Goal: Information Seeking & Learning: Learn about a topic

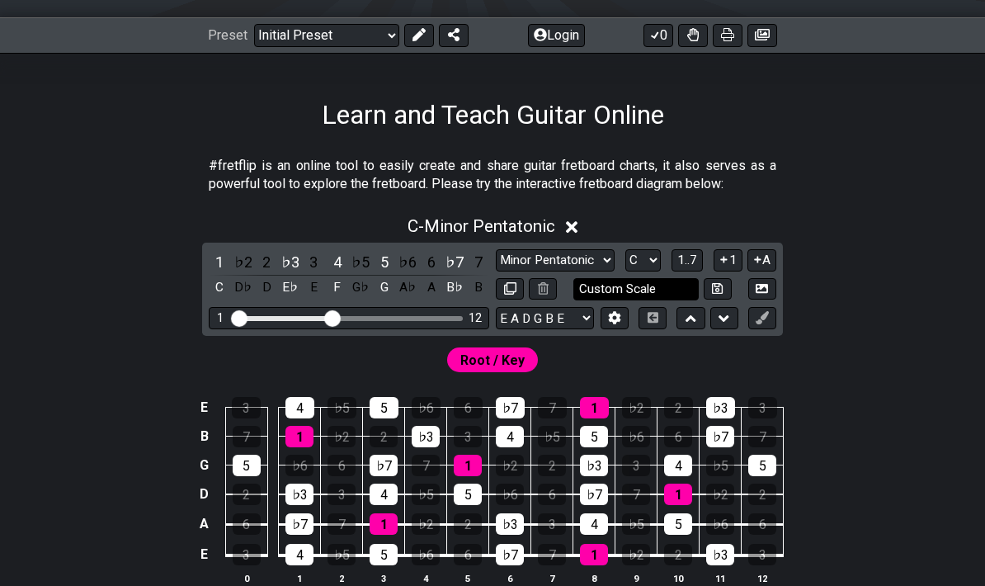
scroll to position [216, 0]
drag, startPoint x: 332, startPoint y: 315, endPoint x: 328, endPoint y: 284, distance: 31.6
click at [328, 284] on div "1 ♭2 2 ♭3 3 4 ♭5 5 ♭6 6 ♭7 7 C D♭ D E♭ E F G♭ G A♭ A B♭ B Minor Pentatonic Clic…" at bounding box center [492, 288] width 581 height 93
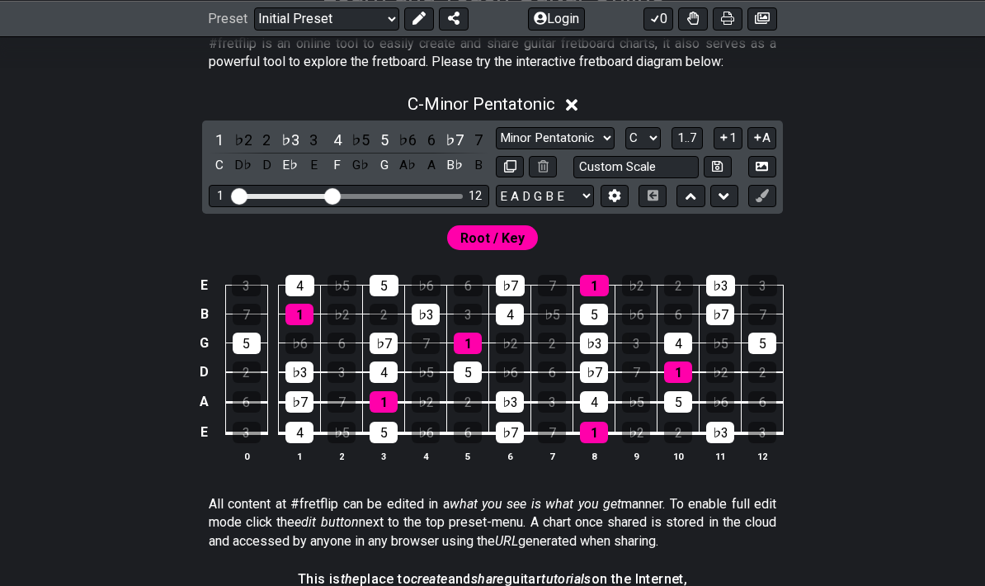
scroll to position [335, 0]
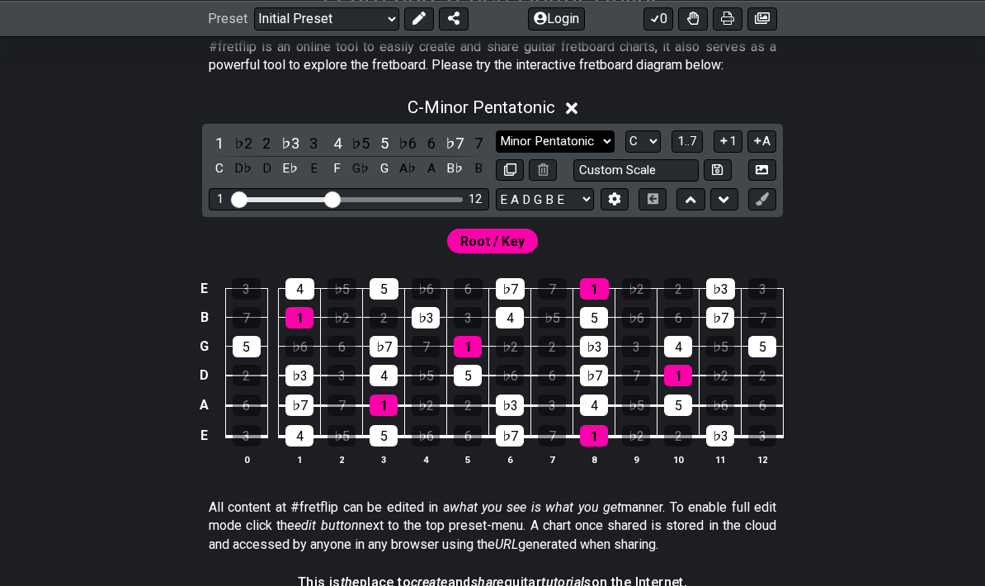
select select "Minor Pentatonic"
click at [614, 204] on icon at bounding box center [615, 199] width 12 height 12
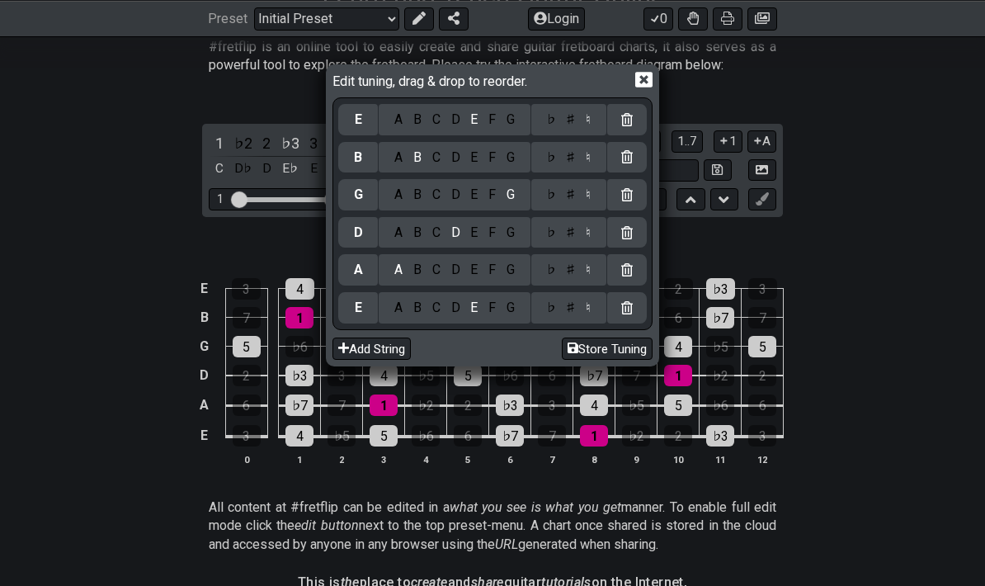
click at [867, 172] on div "Edit tuning, drag & drop to reorder. E A B C D E F G ♭ ♯ ♮ B A B C D E F G ♭ ♯ …" at bounding box center [492, 293] width 985 height 586
click at [643, 82] on icon at bounding box center [643, 81] width 17 height 16
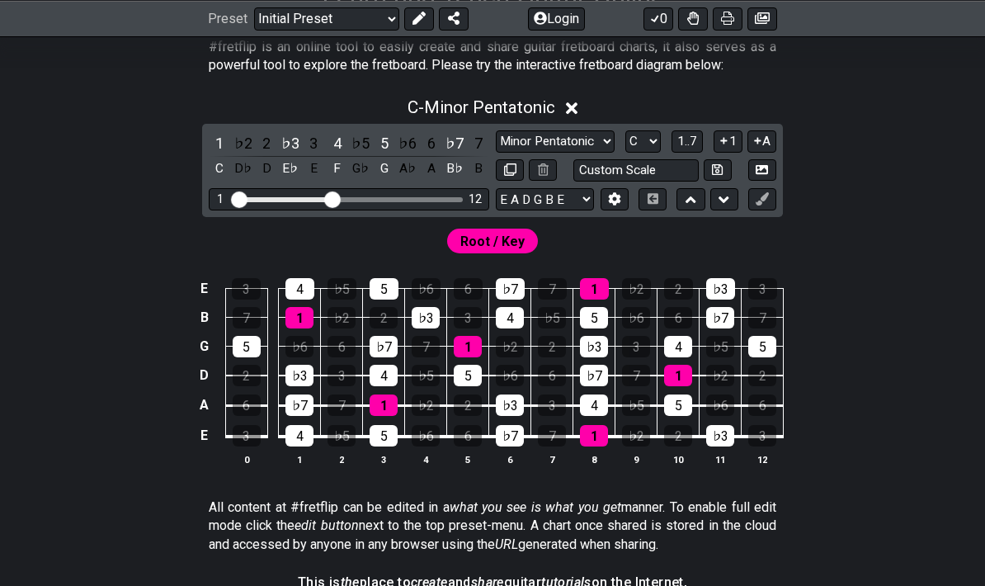
click at [501, 238] on span "Root / Key" at bounding box center [492, 241] width 64 height 24
click at [294, 310] on div "1" at bounding box center [299, 317] width 28 height 21
click at [295, 317] on div "1" at bounding box center [299, 317] width 28 height 21
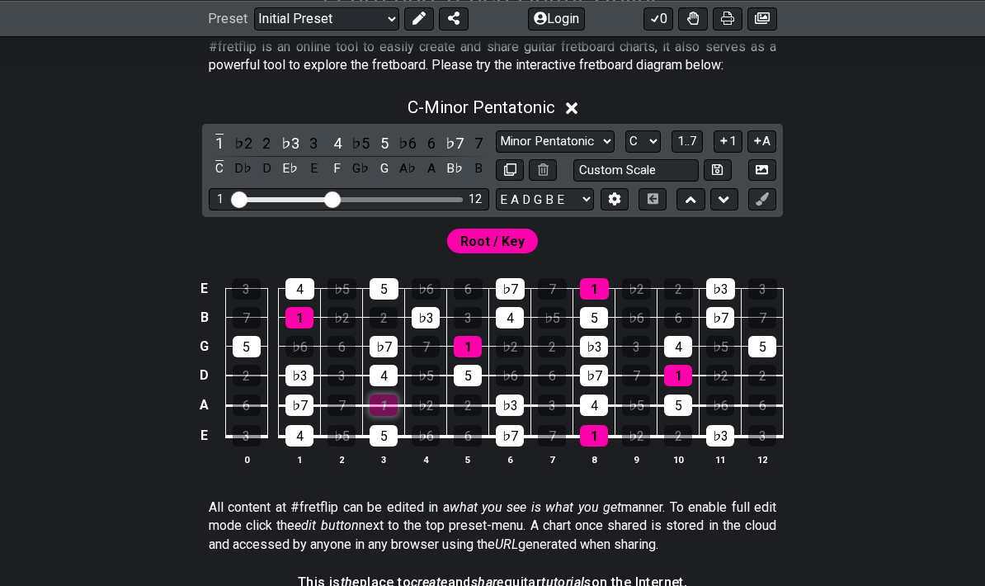
click at [388, 398] on div "1" at bounding box center [384, 404] width 28 height 21
click at [388, 293] on div "5" at bounding box center [384, 288] width 29 height 21
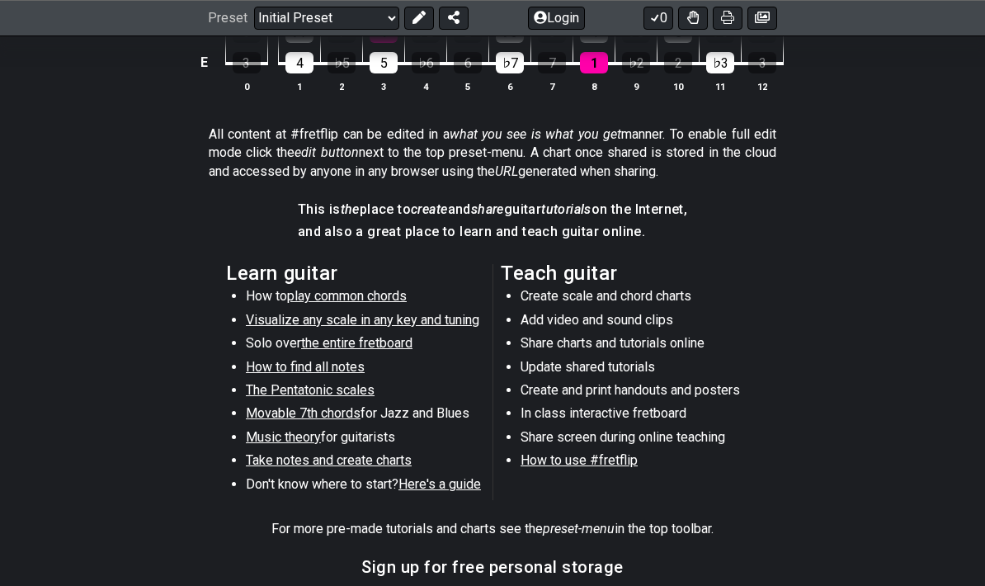
scroll to position [708, 0]
click at [317, 412] on span "Movable 7th chords" at bounding box center [303, 413] width 115 height 16
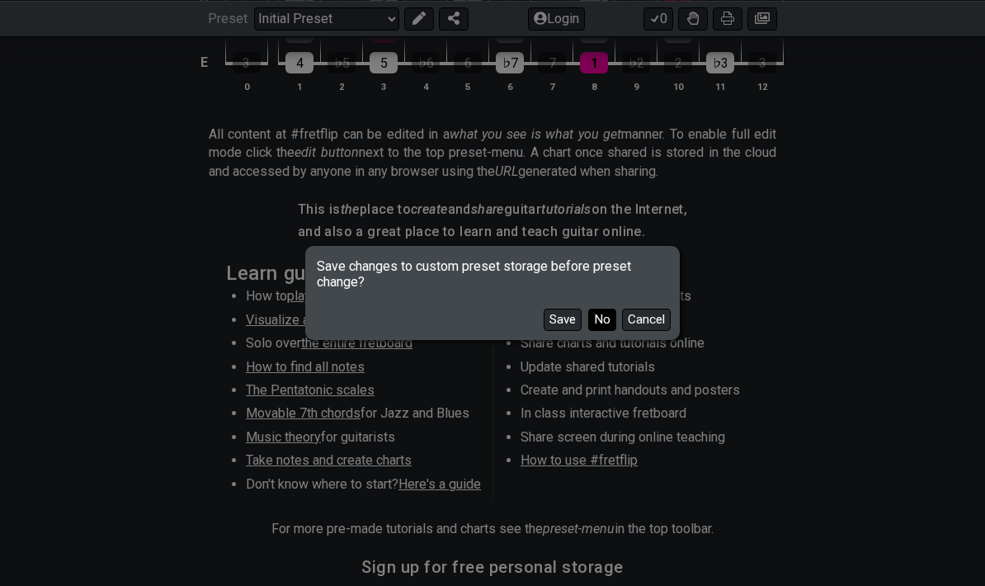
click at [606, 331] on button "No" at bounding box center [602, 319] width 28 height 22
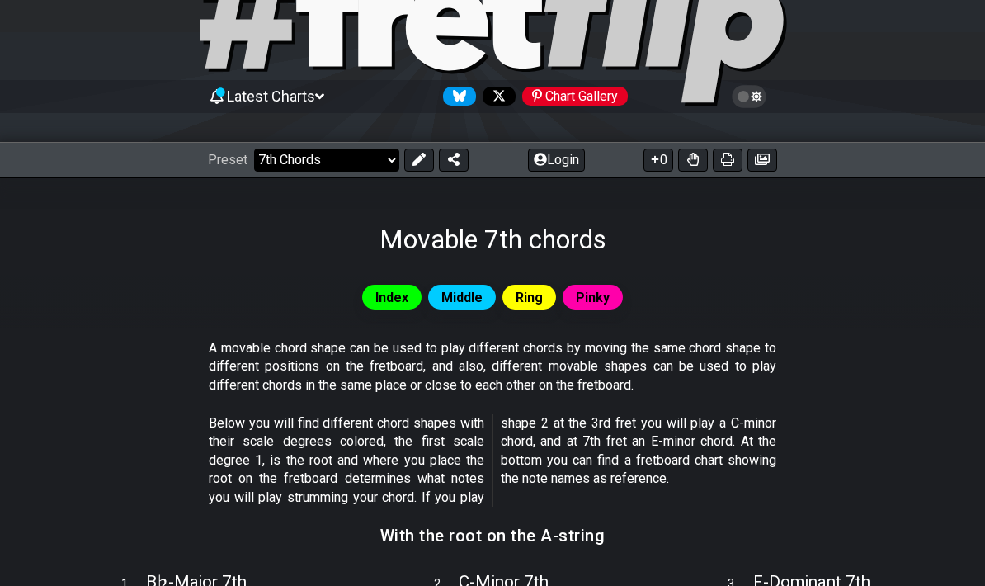
scroll to position [92, 0]
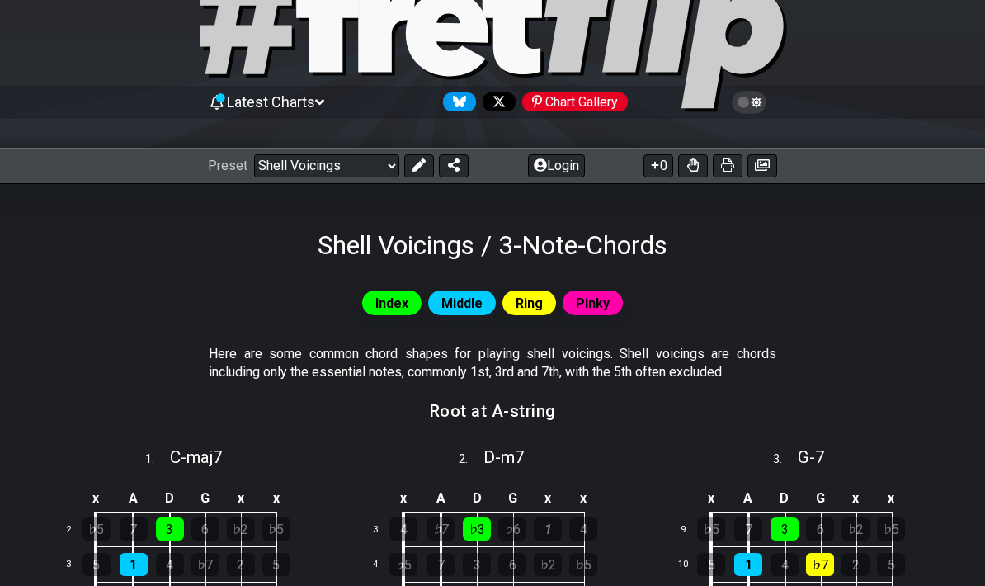
scroll to position [35, 0]
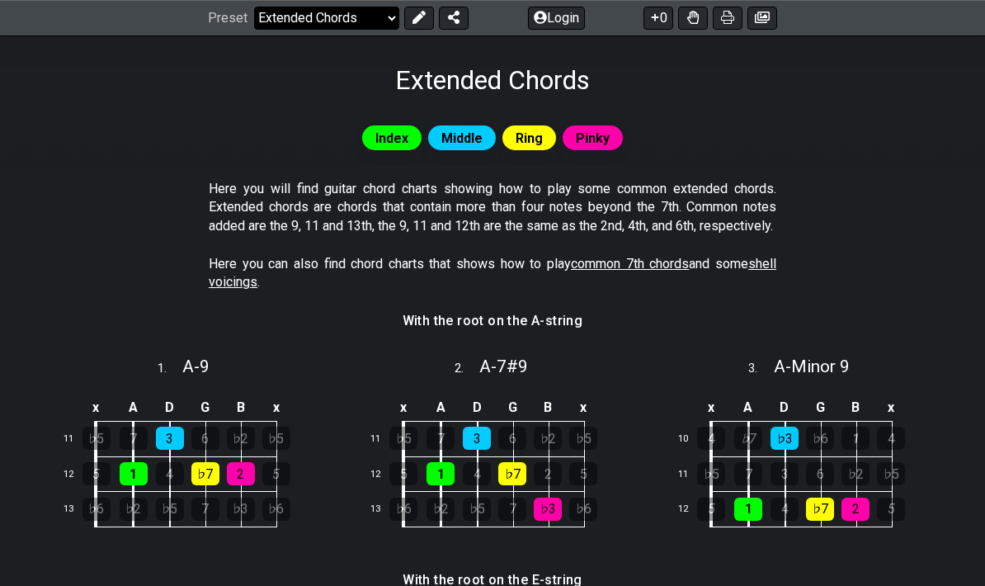
scroll to position [251, 0]
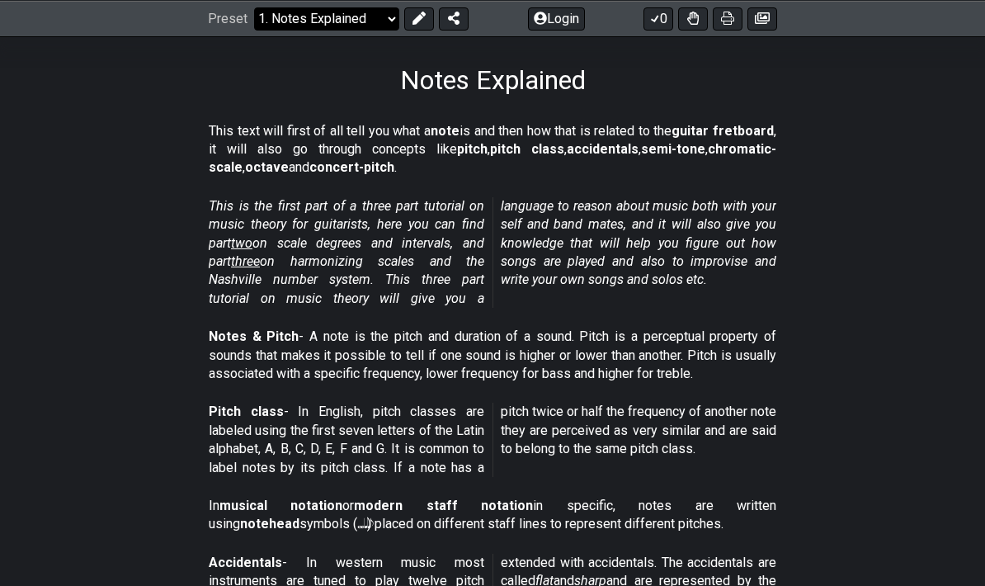
select select "/power-chords"
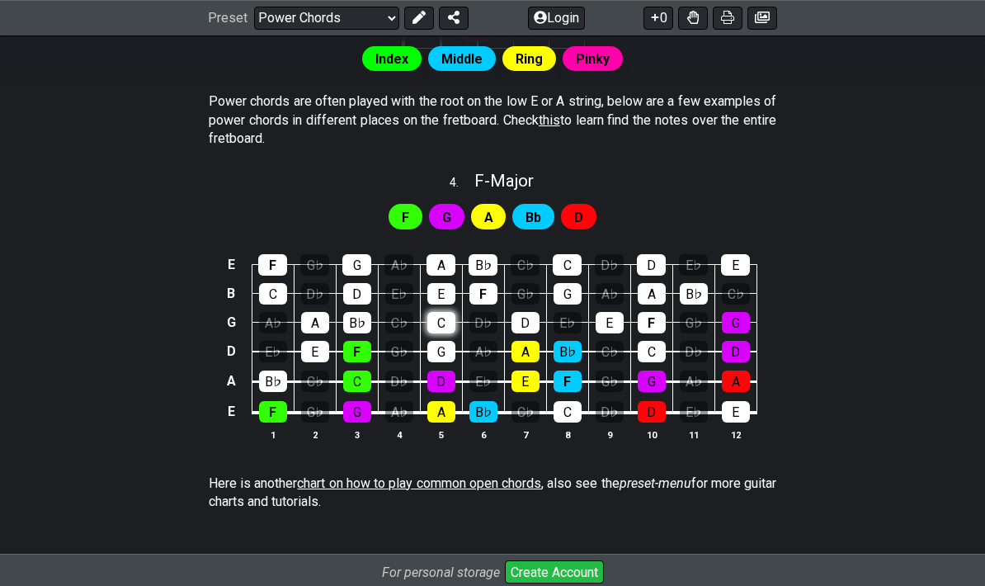
scroll to position [1087, 0]
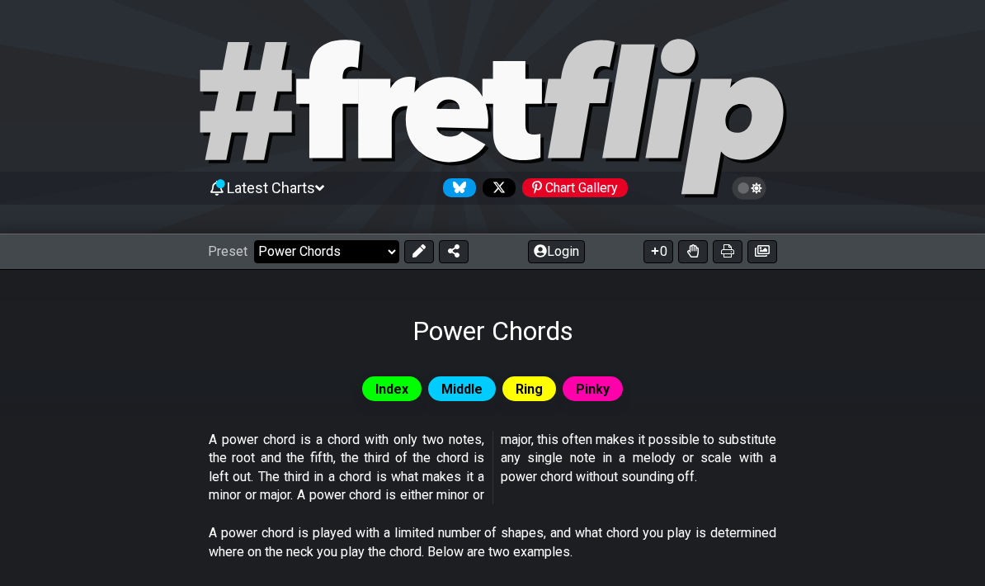
select select "/shell-voicings"
